Goal: Navigation & Orientation: Find specific page/section

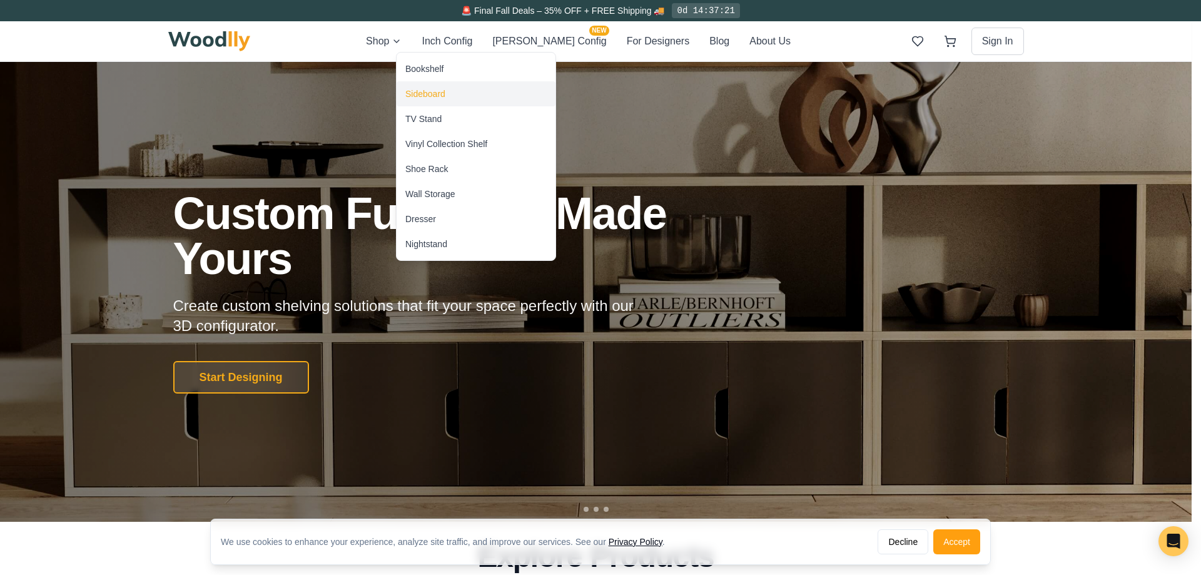
click at [422, 89] on div "Sideboard" at bounding box center [425, 94] width 40 height 13
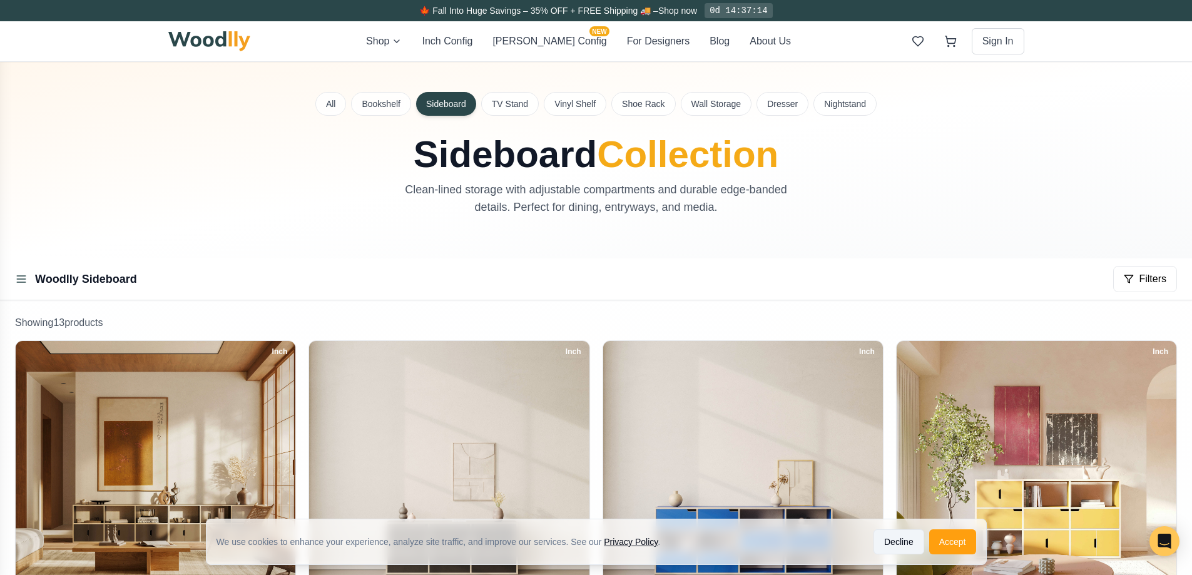
click at [896, 540] on button "Decline" at bounding box center [899, 541] width 51 height 25
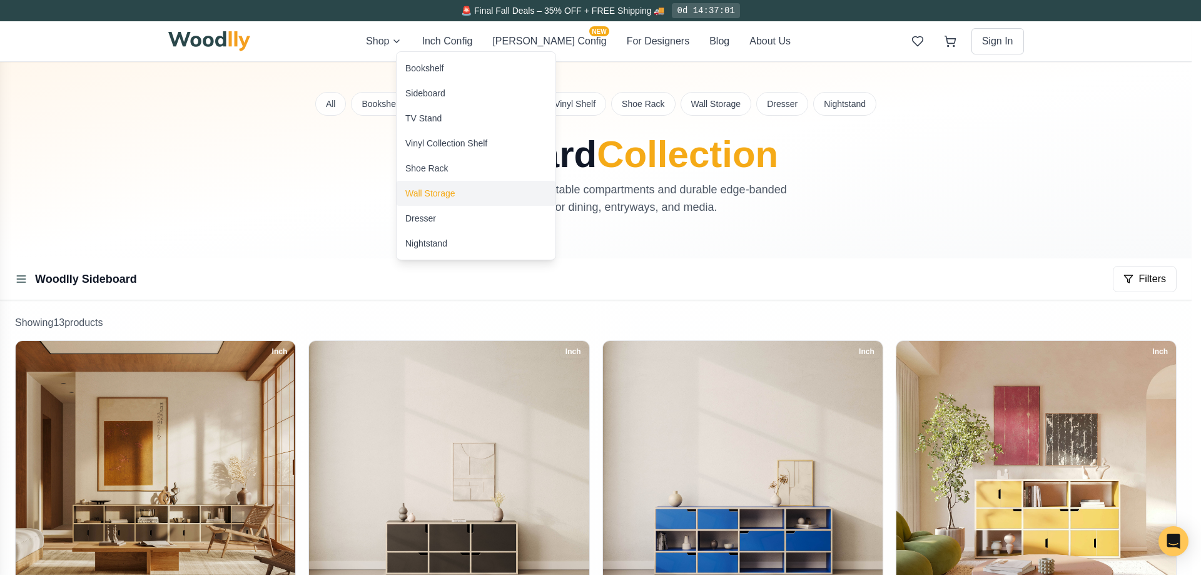
click at [432, 193] on div "Wall Storage" at bounding box center [430, 193] width 50 height 13
